Goal: Task Accomplishment & Management: Manage account settings

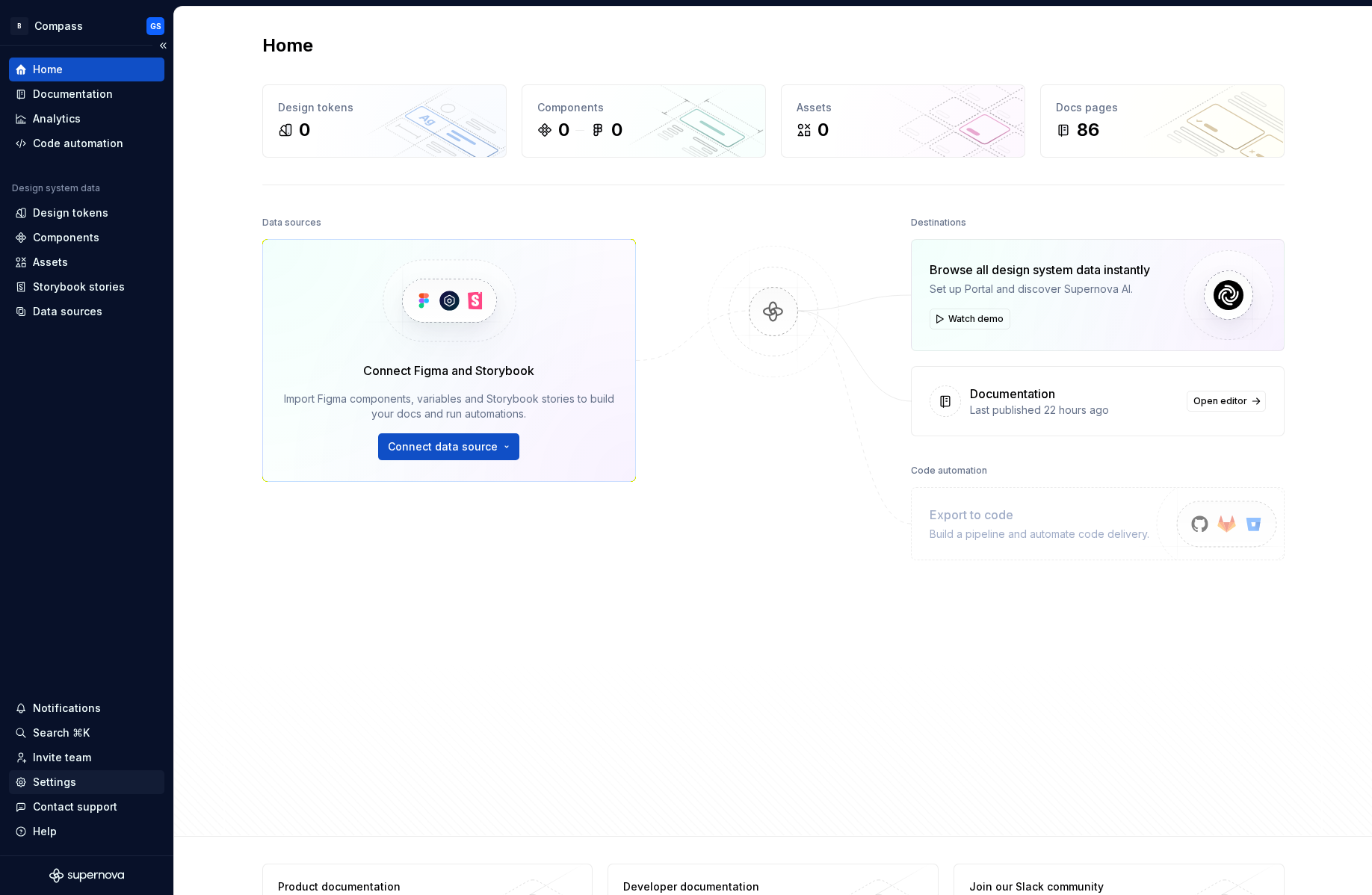
click at [61, 781] on div "Settings" at bounding box center [54, 782] width 43 height 15
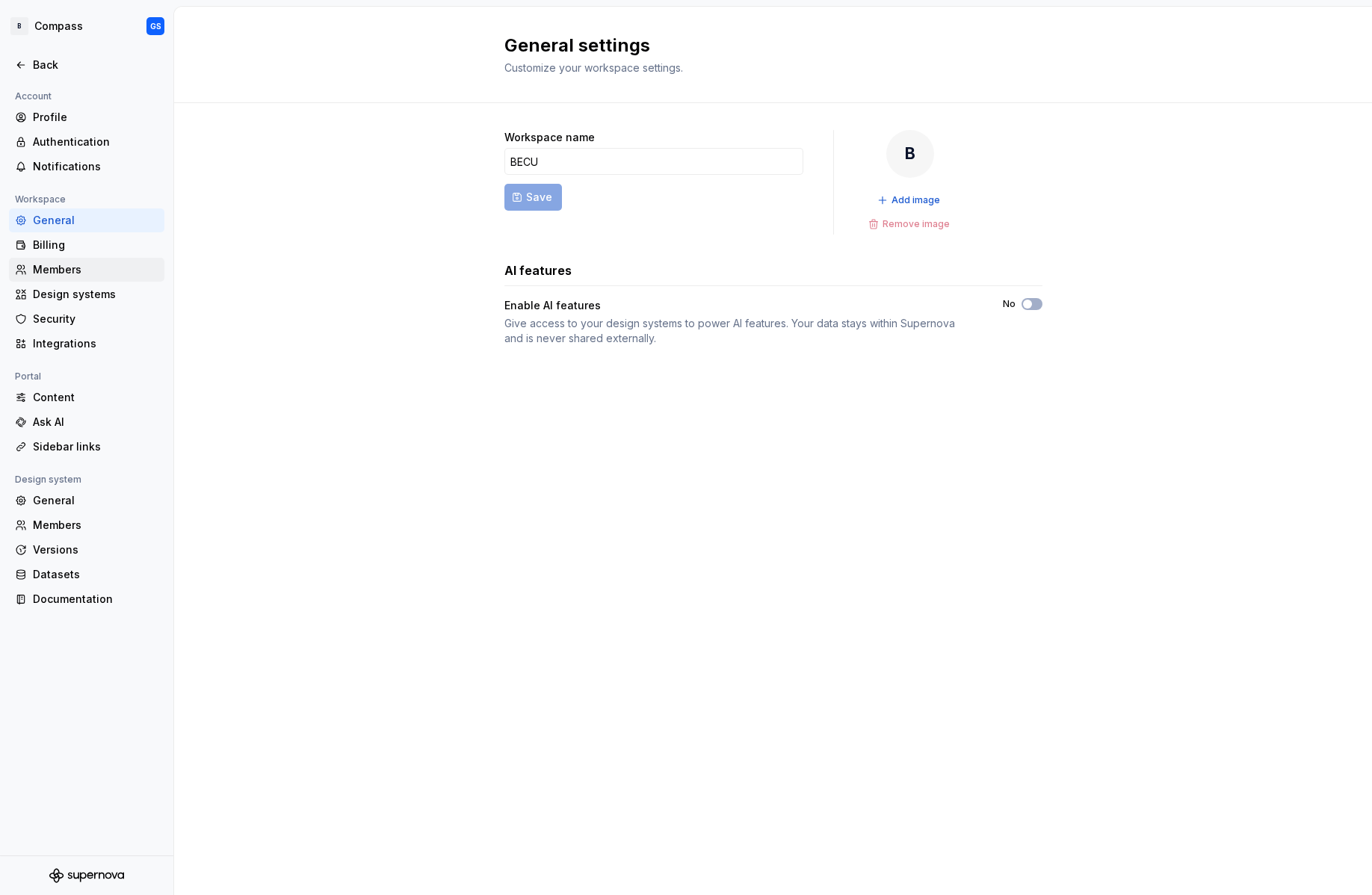
click at [51, 263] on div "Members" at bounding box center [95, 269] width 126 height 15
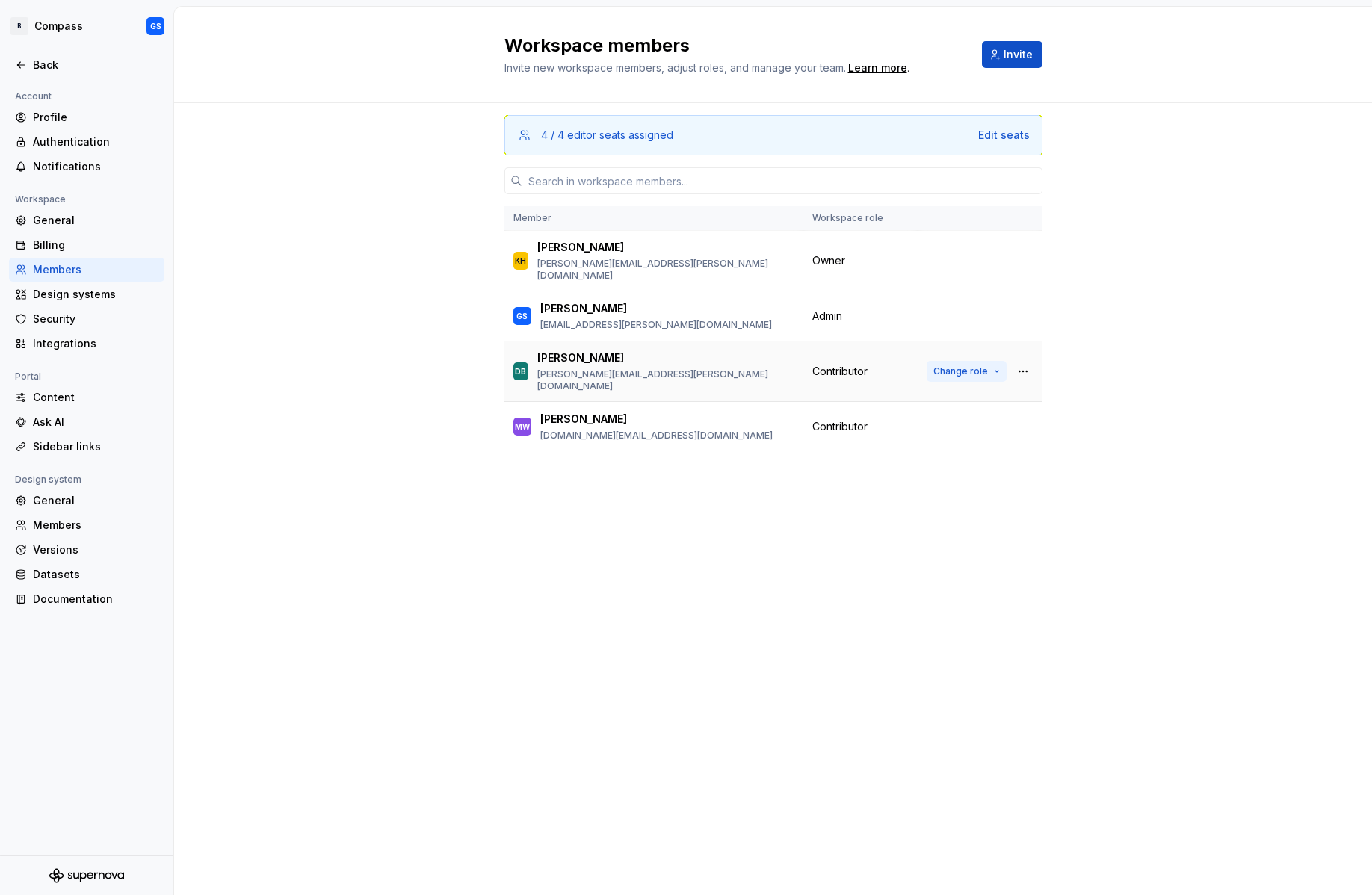
click at [973, 365] on span "Change role" at bounding box center [961, 371] width 55 height 12
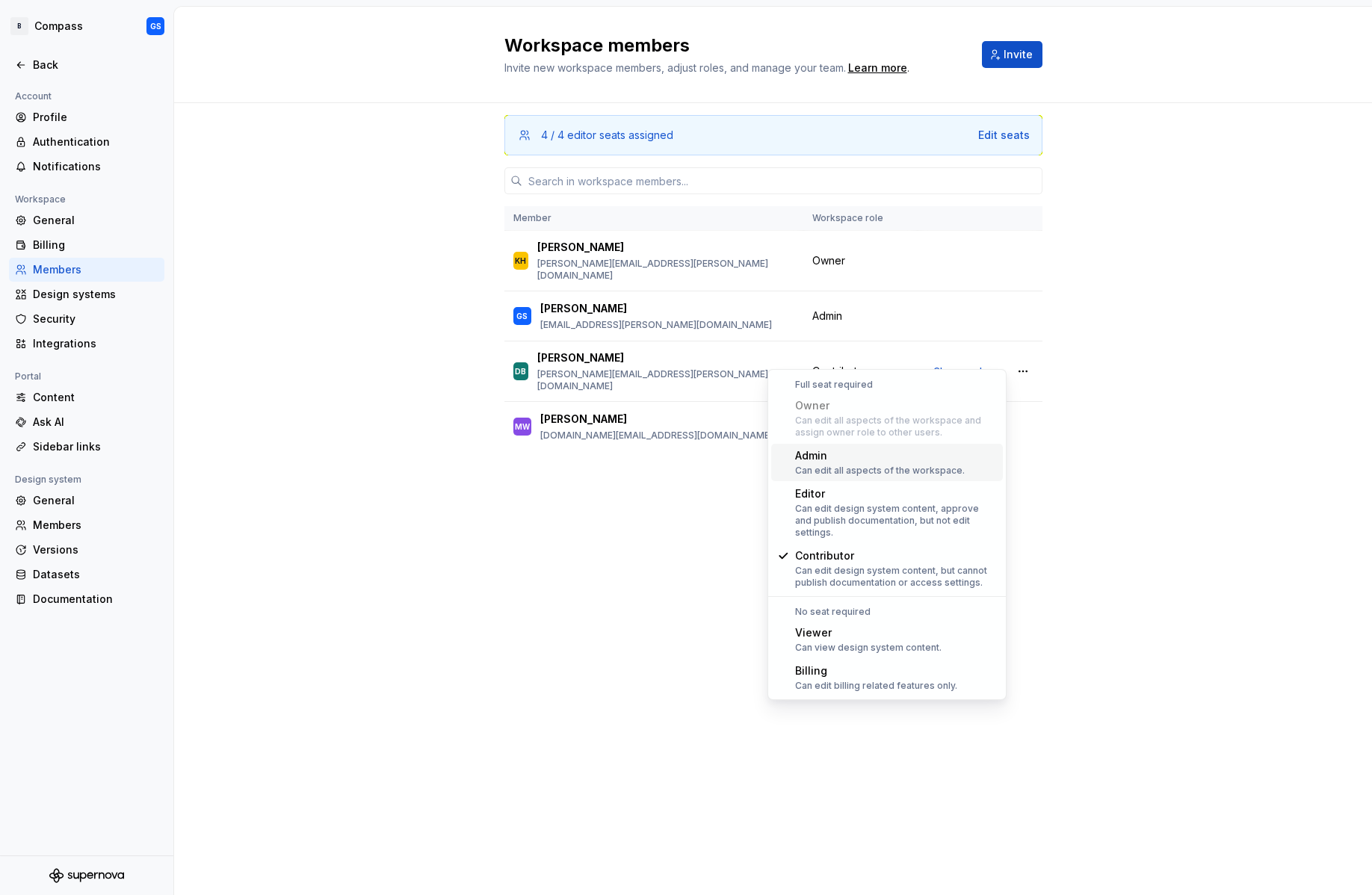
click at [852, 459] on div "Admin" at bounding box center [880, 455] width 170 height 15
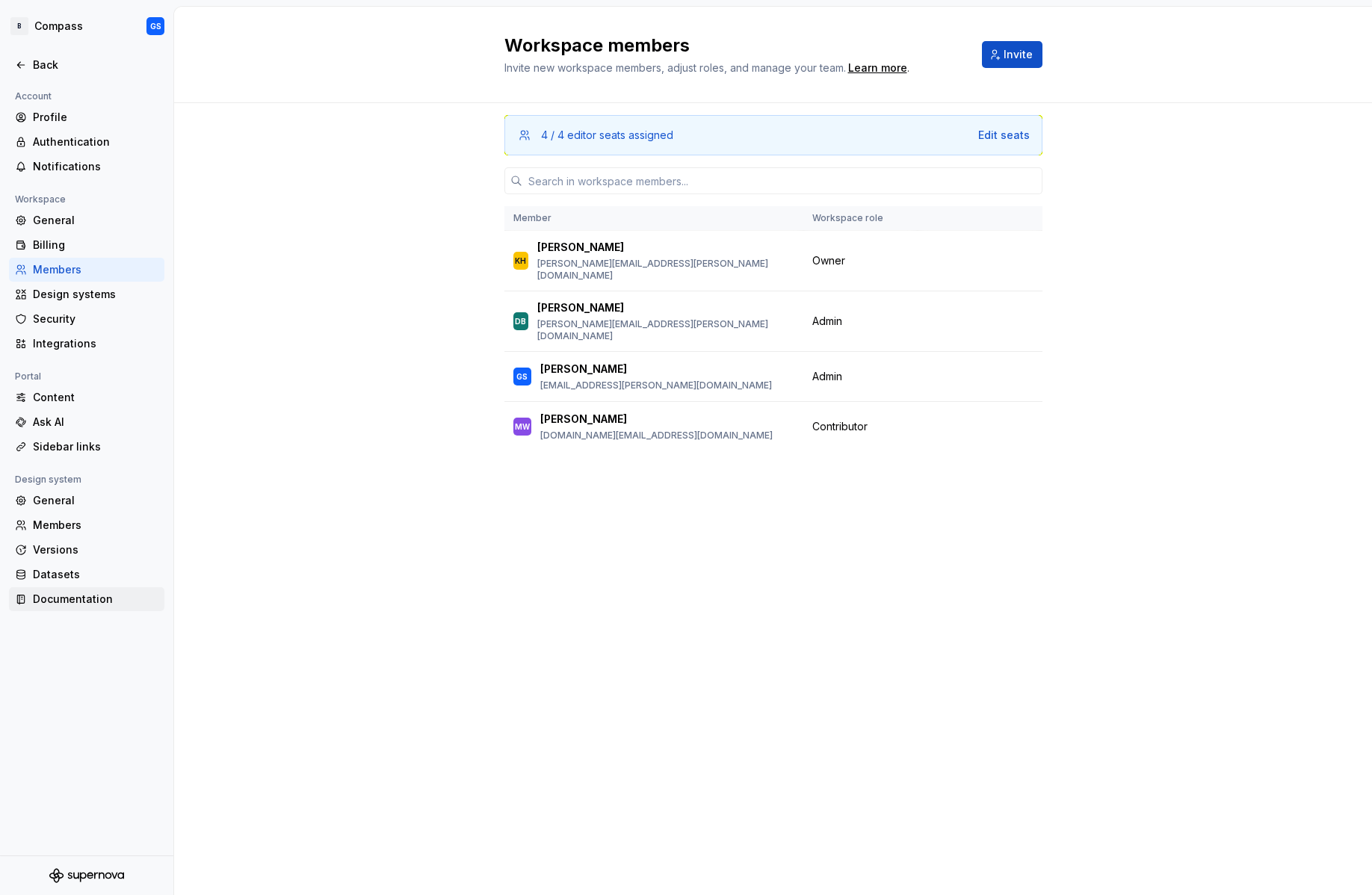
click at [75, 597] on div "Documentation" at bounding box center [95, 598] width 126 height 15
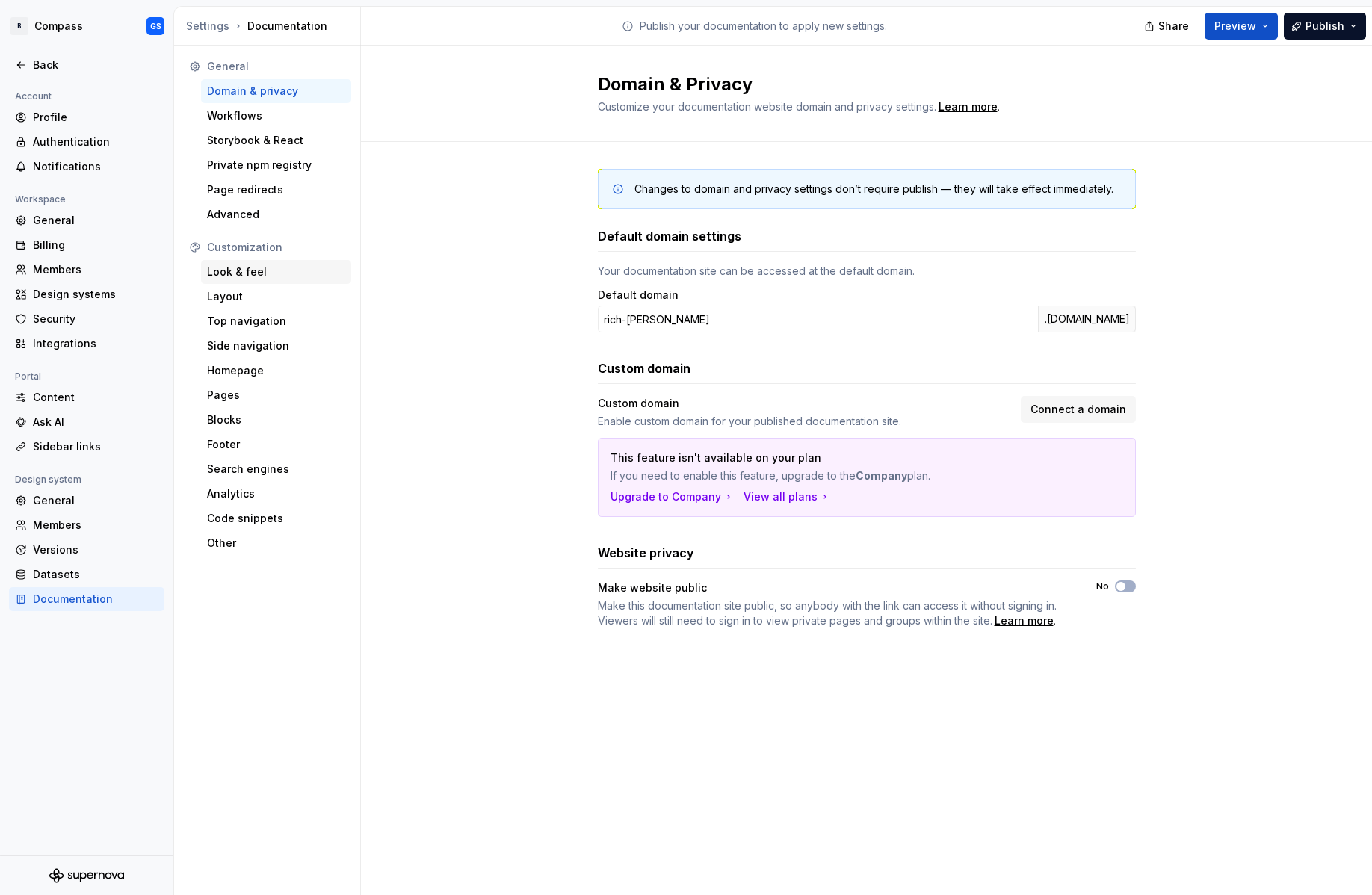
click at [226, 270] on div "Look & feel" at bounding box center [276, 271] width 139 height 15
